Goal: Navigation & Orientation: Find specific page/section

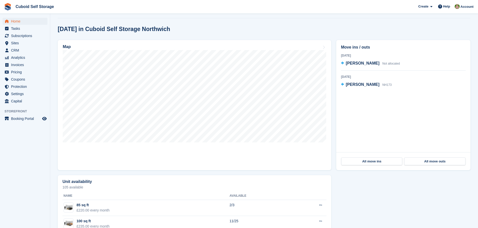
scroll to position [100, 0]
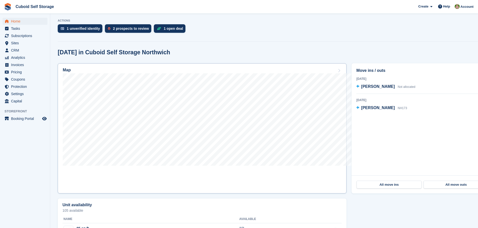
scroll to position [100, 0]
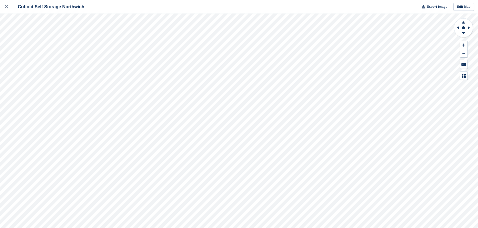
click at [69, 85] on div "Cuboid Self Storage Northwich Export Image Edit Map" at bounding box center [239, 114] width 478 height 228
